Goal: Task Accomplishment & Management: Manage account settings

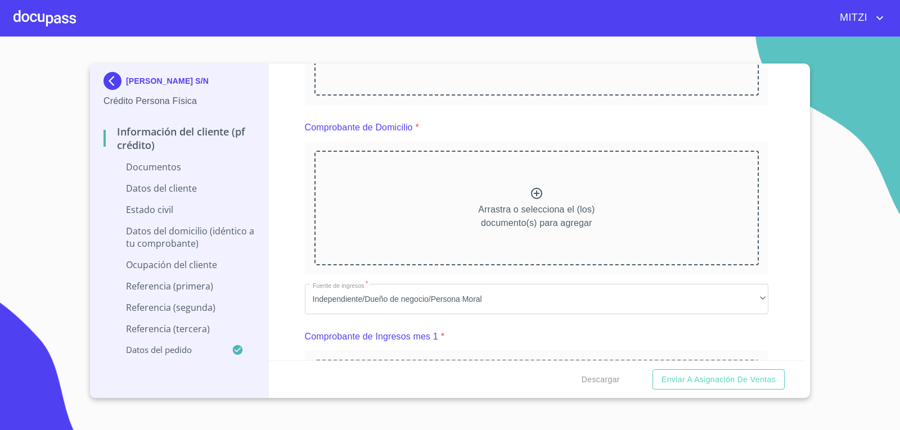
scroll to position [225, 0]
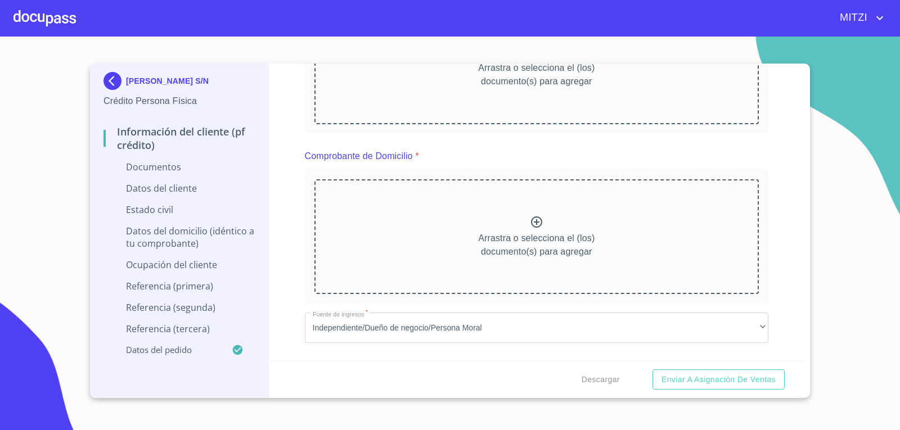
click at [56, 19] on div at bounding box center [44, 18] width 62 height 36
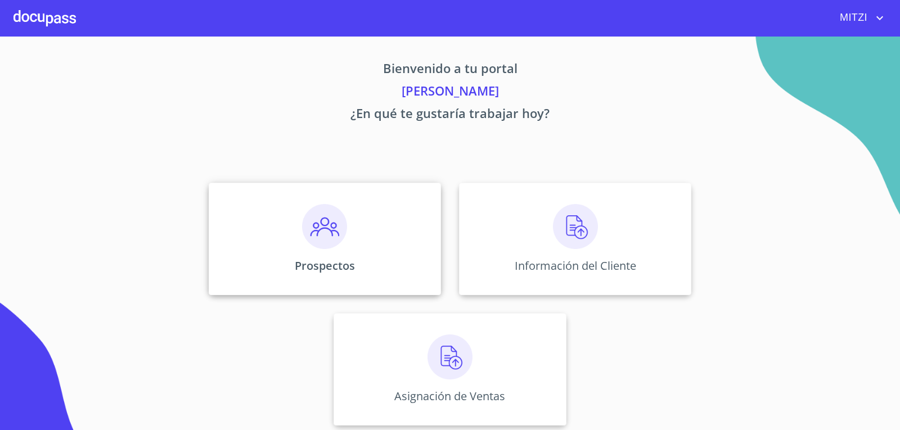
click at [357, 253] on div "Prospectos" at bounding box center [325, 239] width 232 height 112
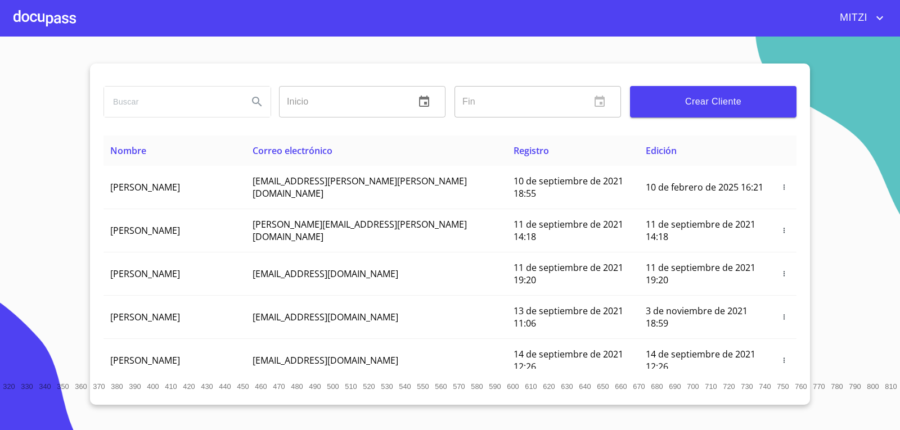
click at [182, 107] on input "search" at bounding box center [171, 102] width 135 height 30
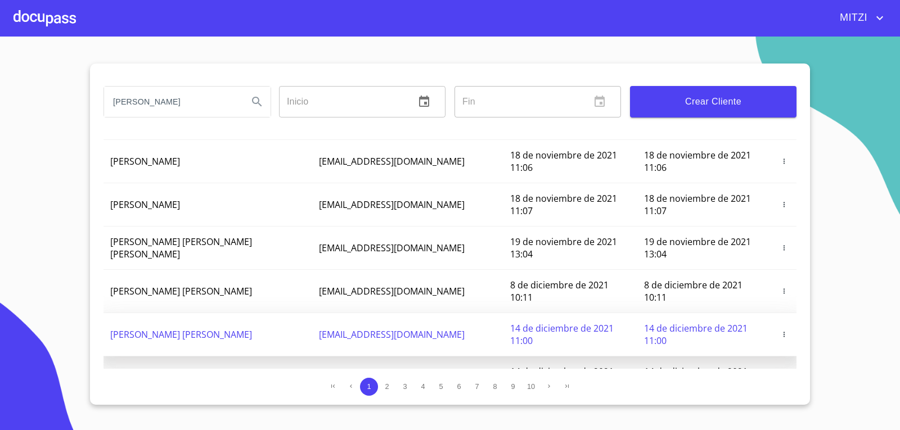
scroll to position [124, 0]
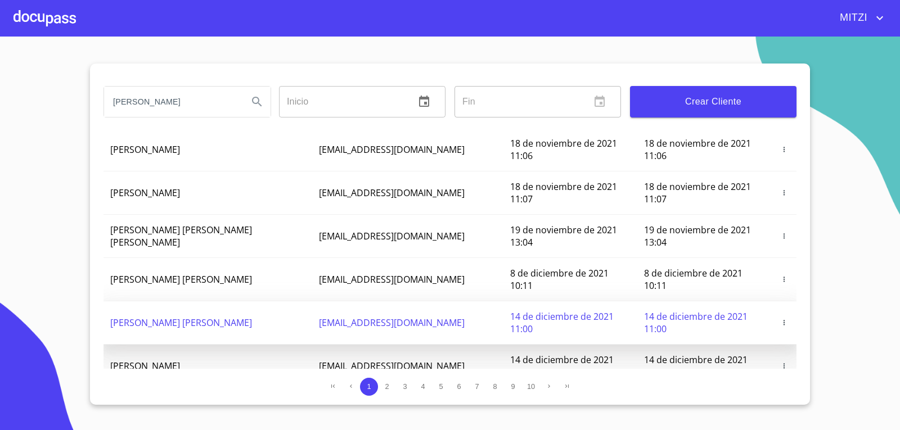
type input "[PERSON_NAME]"
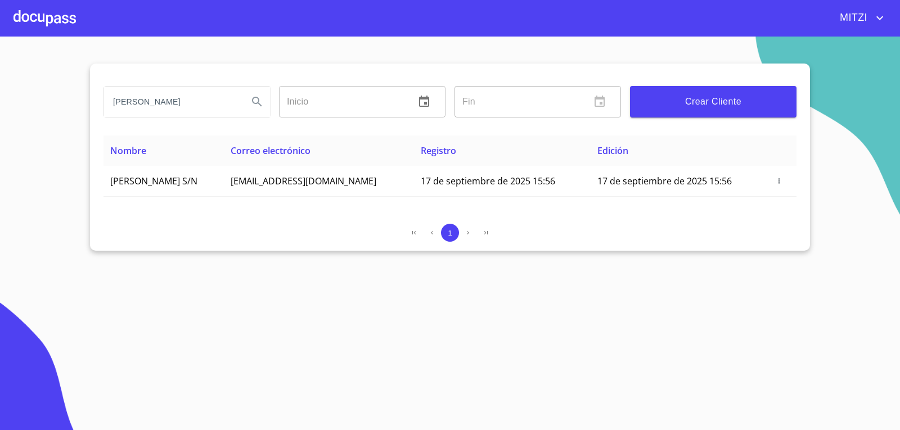
scroll to position [0, 0]
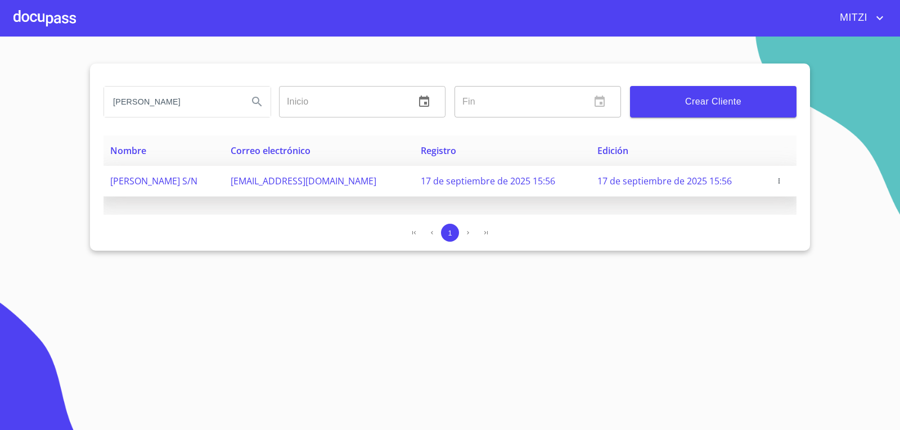
click at [776, 184] on icon "button" at bounding box center [779, 181] width 8 height 8
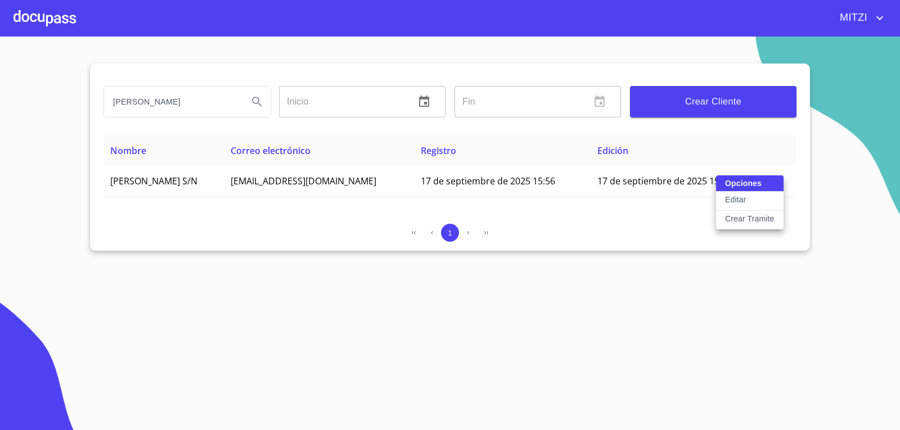
click at [741, 195] on p "Editar" at bounding box center [735, 199] width 21 height 11
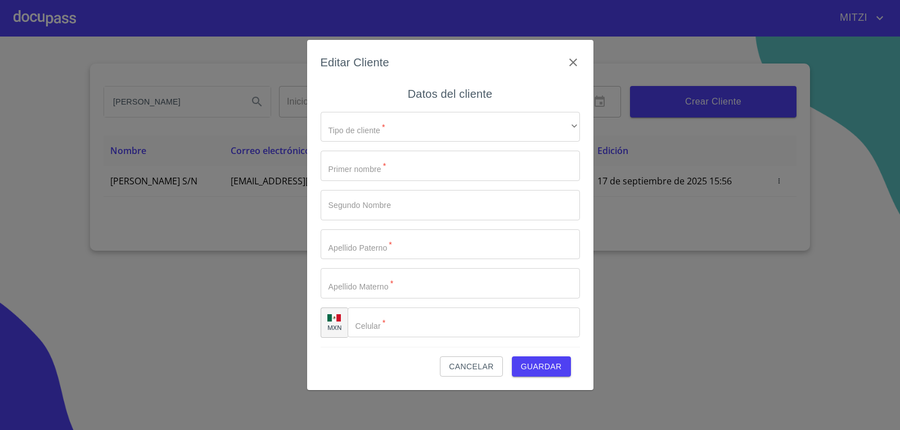
type input "[PERSON_NAME]"
type input "JOYA"
type input "S/N"
type input "[PHONE_NUMBER]"
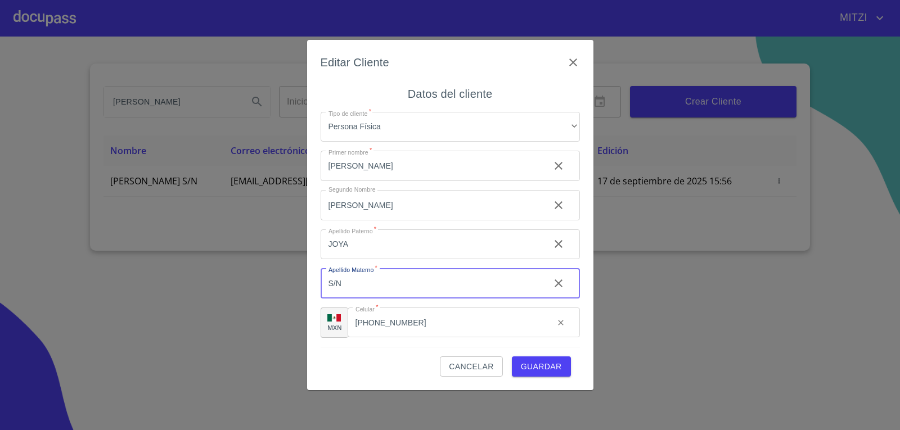
drag, startPoint x: 347, startPoint y: 288, endPoint x: 55, endPoint y: 258, distance: 293.4
click at [57, 263] on div "Editar Cliente Datos del cliente Tipo de cliente   * Persona Física ​ Primer no…" at bounding box center [450, 215] width 900 height 430
click at [396, 249] on input "JOYA" at bounding box center [430, 244] width 220 height 30
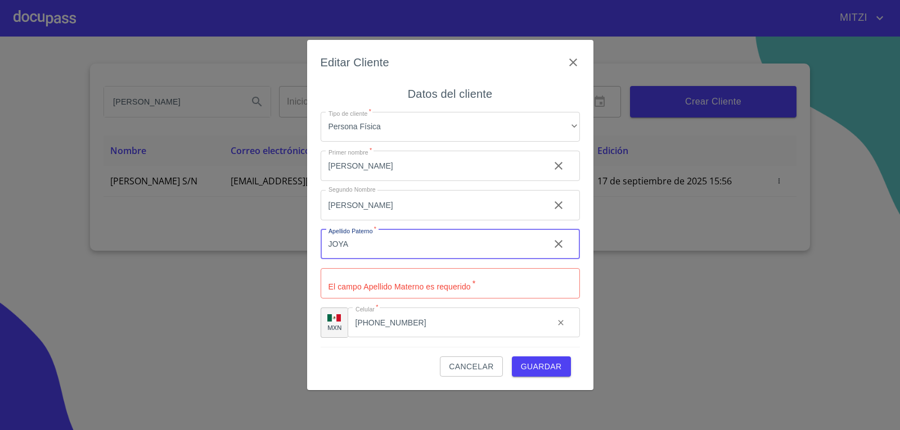
click at [563, 365] on button "Guardar" at bounding box center [541, 366] width 59 height 21
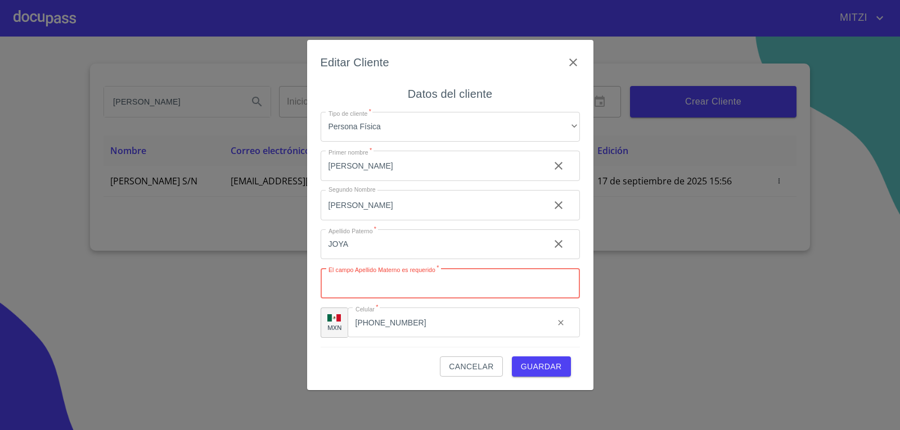
click at [529, 366] on span "Guardar" at bounding box center [541, 367] width 41 height 14
click at [422, 89] on h6 "Datos del cliente" at bounding box center [450, 94] width 84 height 18
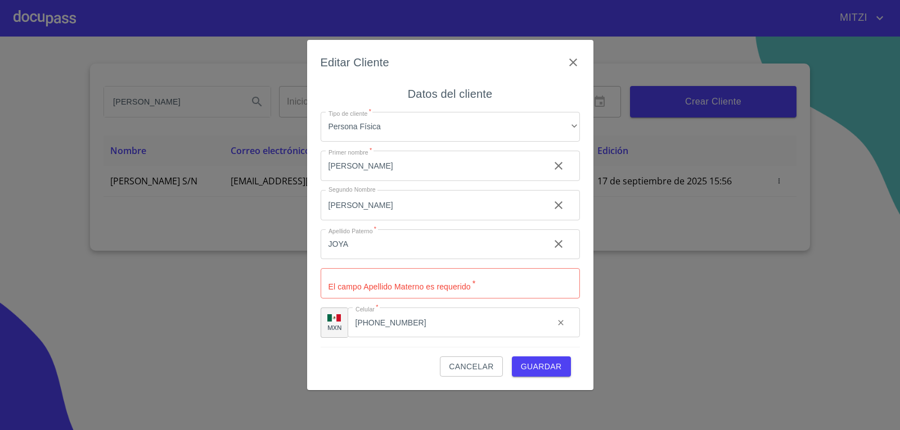
click at [422, 89] on h6 "Datos del cliente" at bounding box center [450, 94] width 84 height 18
click at [536, 365] on span "Guardar" at bounding box center [541, 367] width 41 height 14
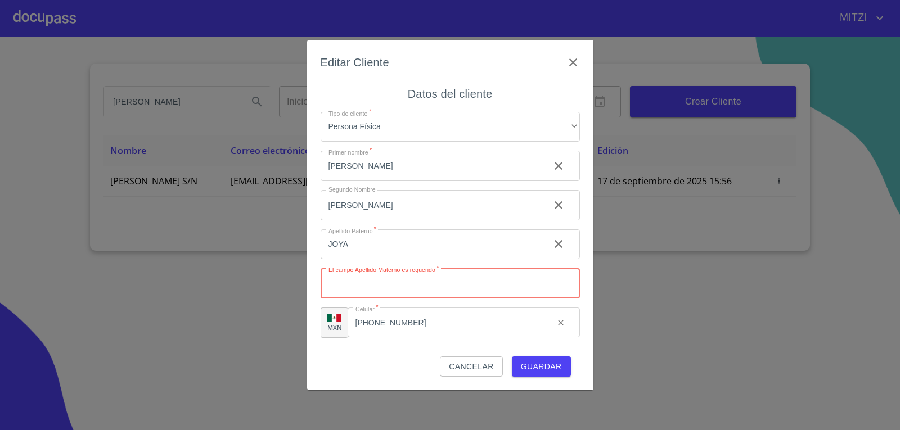
click at [536, 365] on span "Guardar" at bounding box center [541, 367] width 41 height 14
click at [579, 339] on div "Datos del cliente Tipo de cliente   * Persona Física ​ Primer nombre   * [PERSO…" at bounding box center [449, 216] width 259 height 262
